Goal: Task Accomplishment & Management: Complete application form

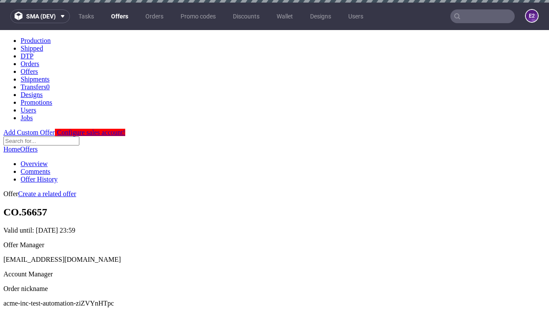
scroll to position [85, 0]
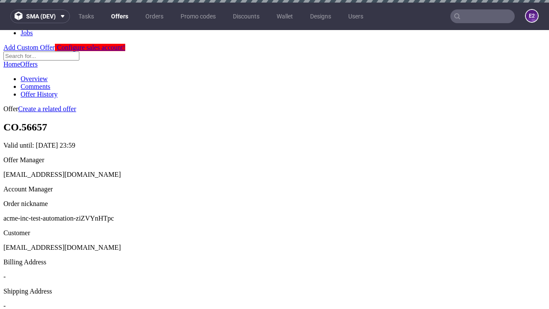
scroll to position [3, 0]
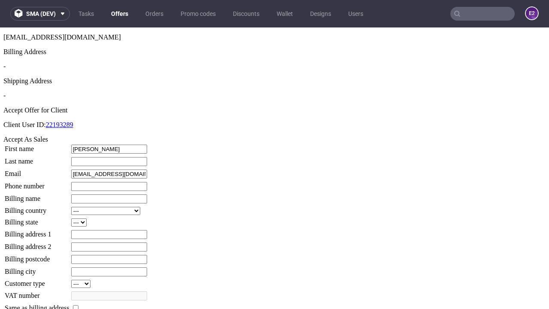
type input "Barney"
type input "Oberbrunner"
type input "1509813888"
type input "Cassidy.Veum49"
select select "13"
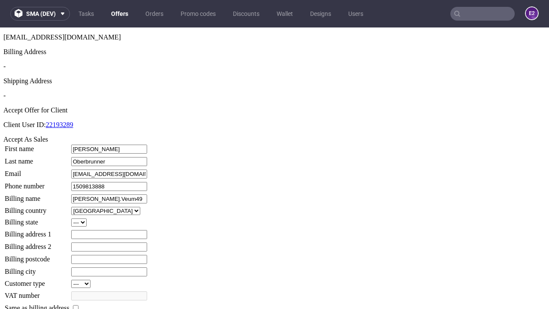
select select "132"
type input "Cassidy.Veum49"
type input "7 Rupert Row"
type input "NN6 8UE"
type input "Newton Auer"
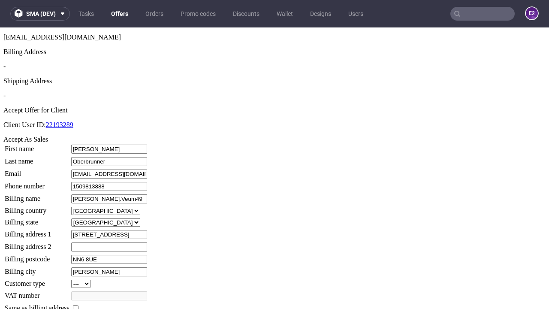
click at [78, 305] on input "checkbox" at bounding box center [76, 308] width 6 height 6
checkbox input "true"
type input "Cassidy.Veum49"
select select "13"
type input "7 Rupert Row"
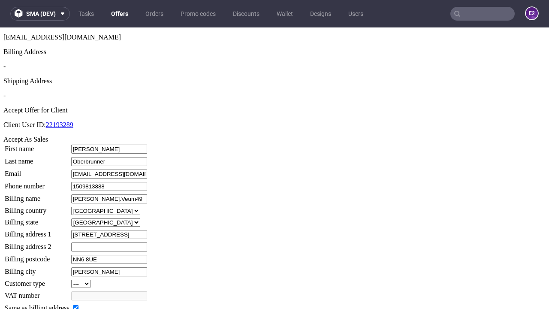
type input "NN6 8UE"
type input "Newton Auer"
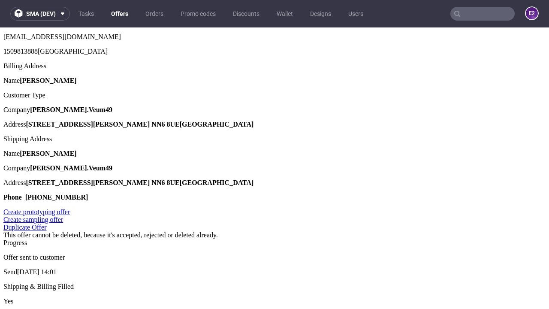
scroll to position [0, 0]
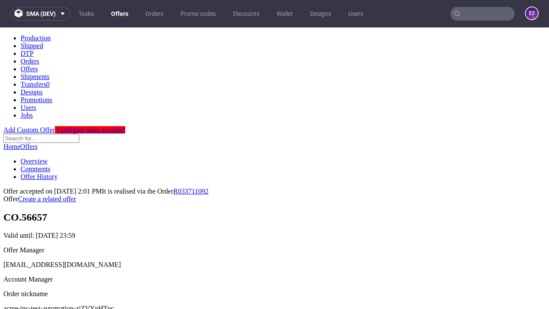
type input "[DATE]"
select select "12214305"
type input "In progress..."
